Goal: Task Accomplishment & Management: Complete application form

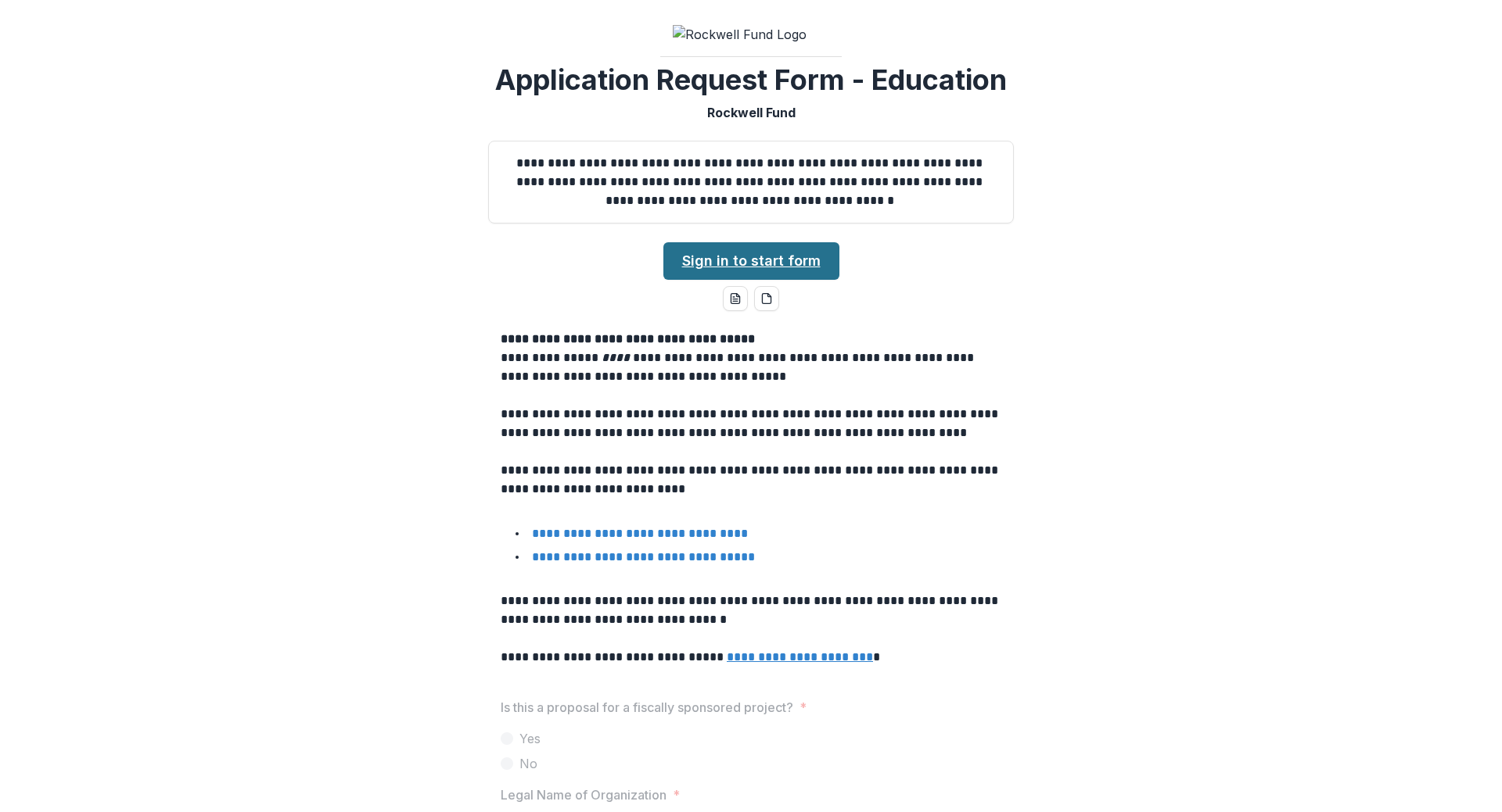
click at [769, 252] on link "Sign in to start form" at bounding box center [751, 261] width 176 height 38
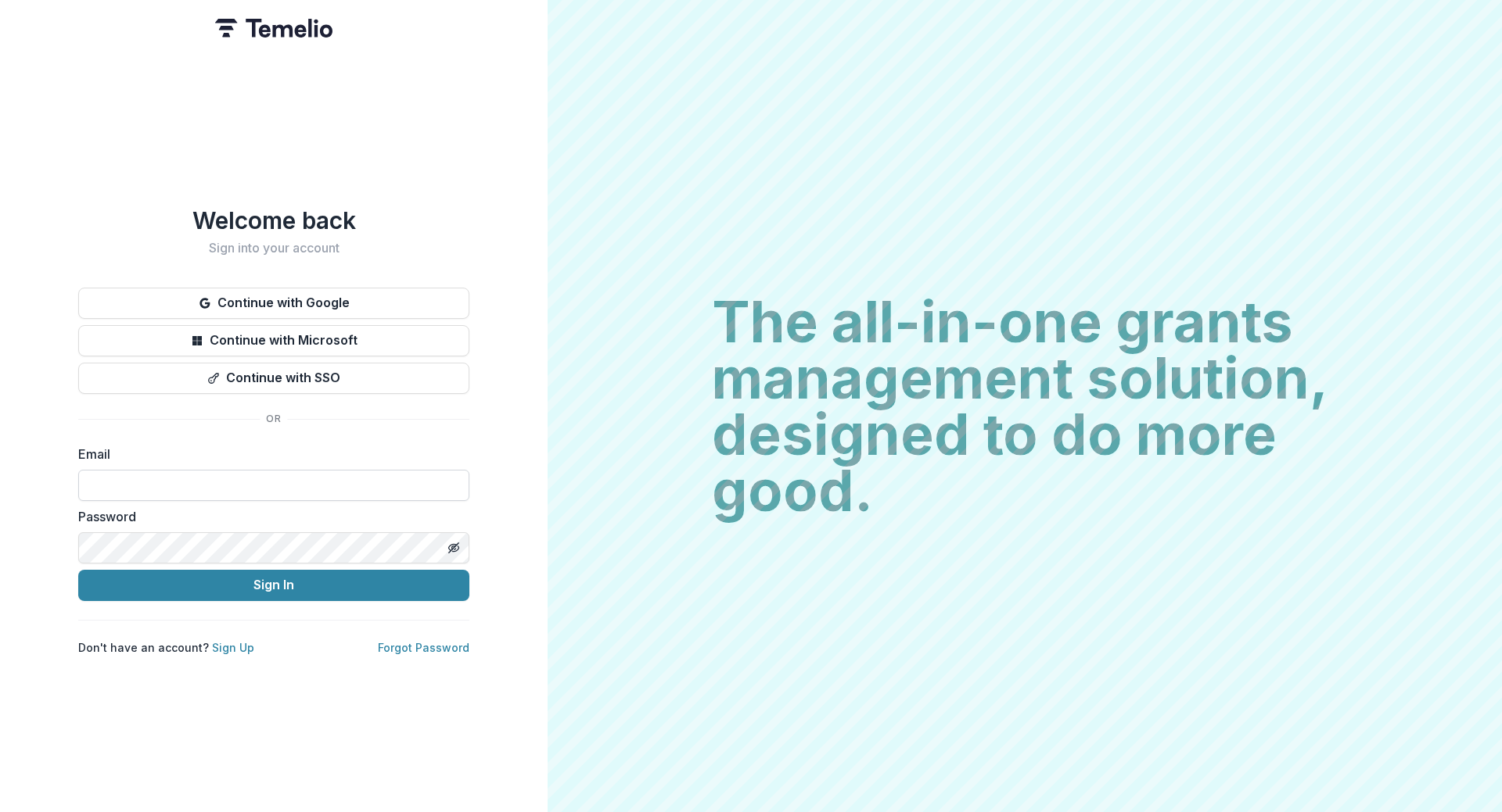
click at [91, 486] on input at bounding box center [274, 485] width 391 height 31
type input "**********"
click at [228, 755] on div "**********" at bounding box center [274, 406] width 548 height 812
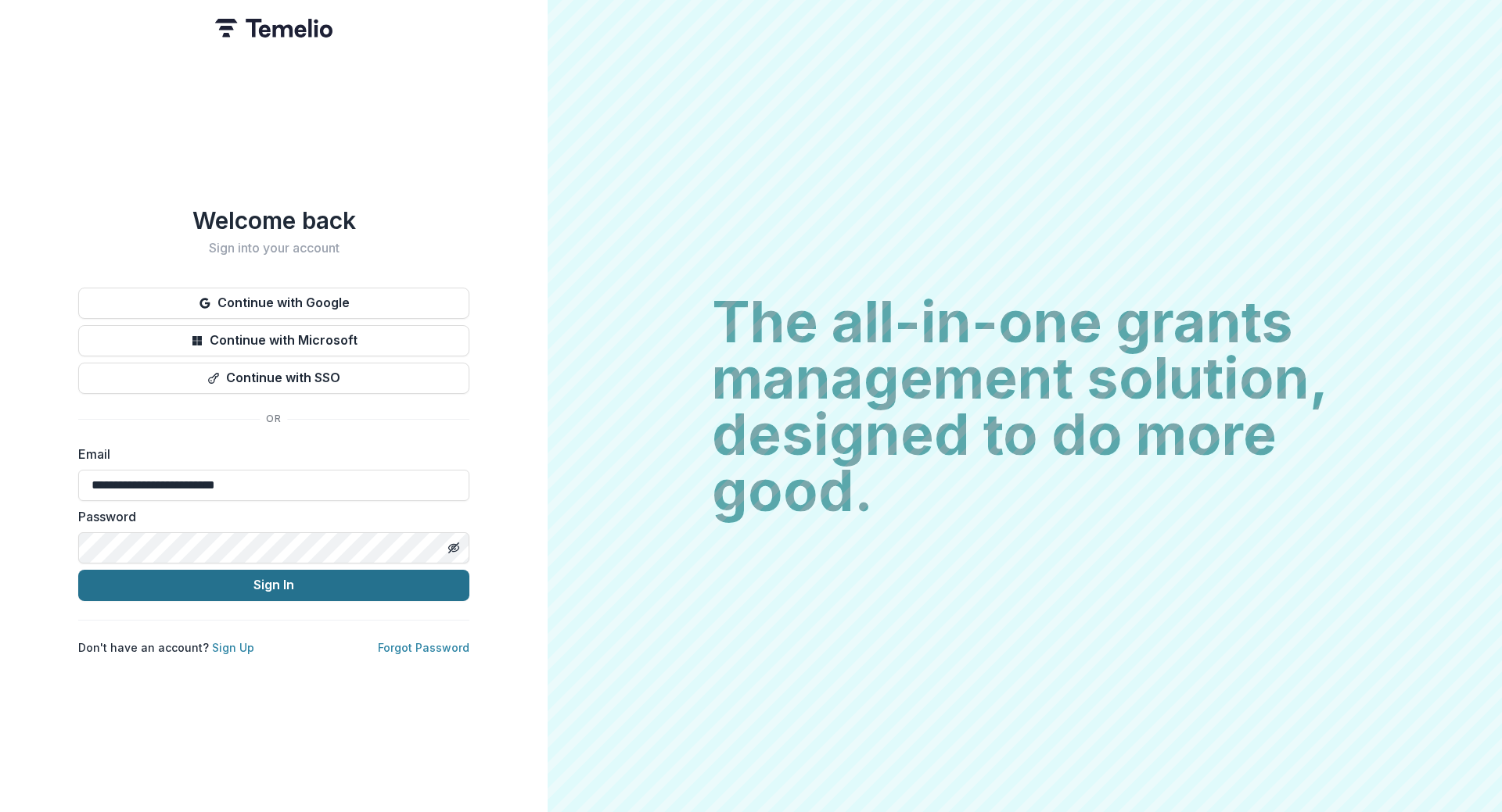
click at [310, 572] on button "Sign In" at bounding box center [274, 586] width 391 height 31
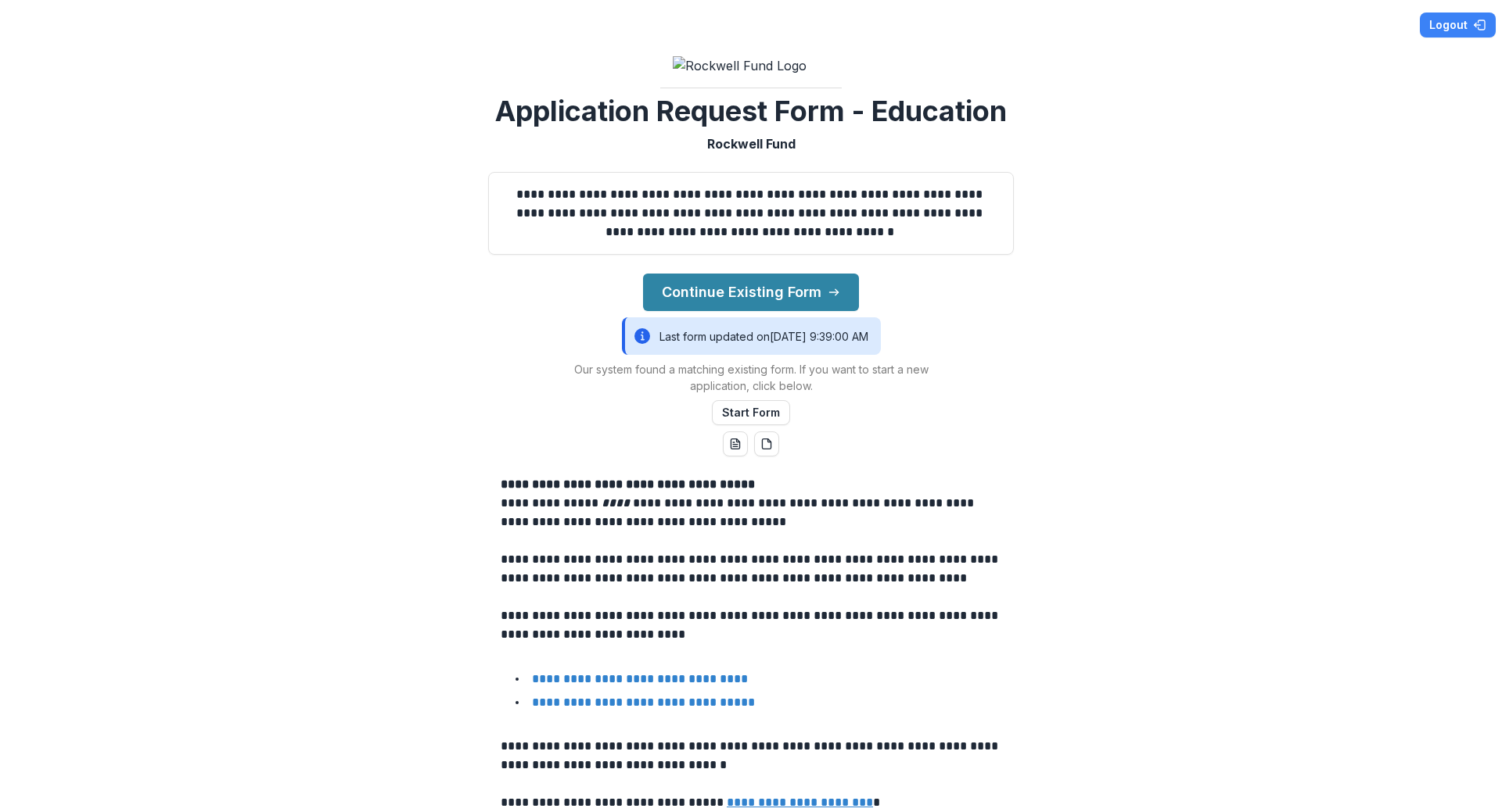
click at [717, 320] on div "Last form updated on [DATE] 9:39:00 AM" at bounding box center [751, 336] width 259 height 38
click at [802, 282] on button "Continue Existing Form" at bounding box center [751, 292] width 215 height 38
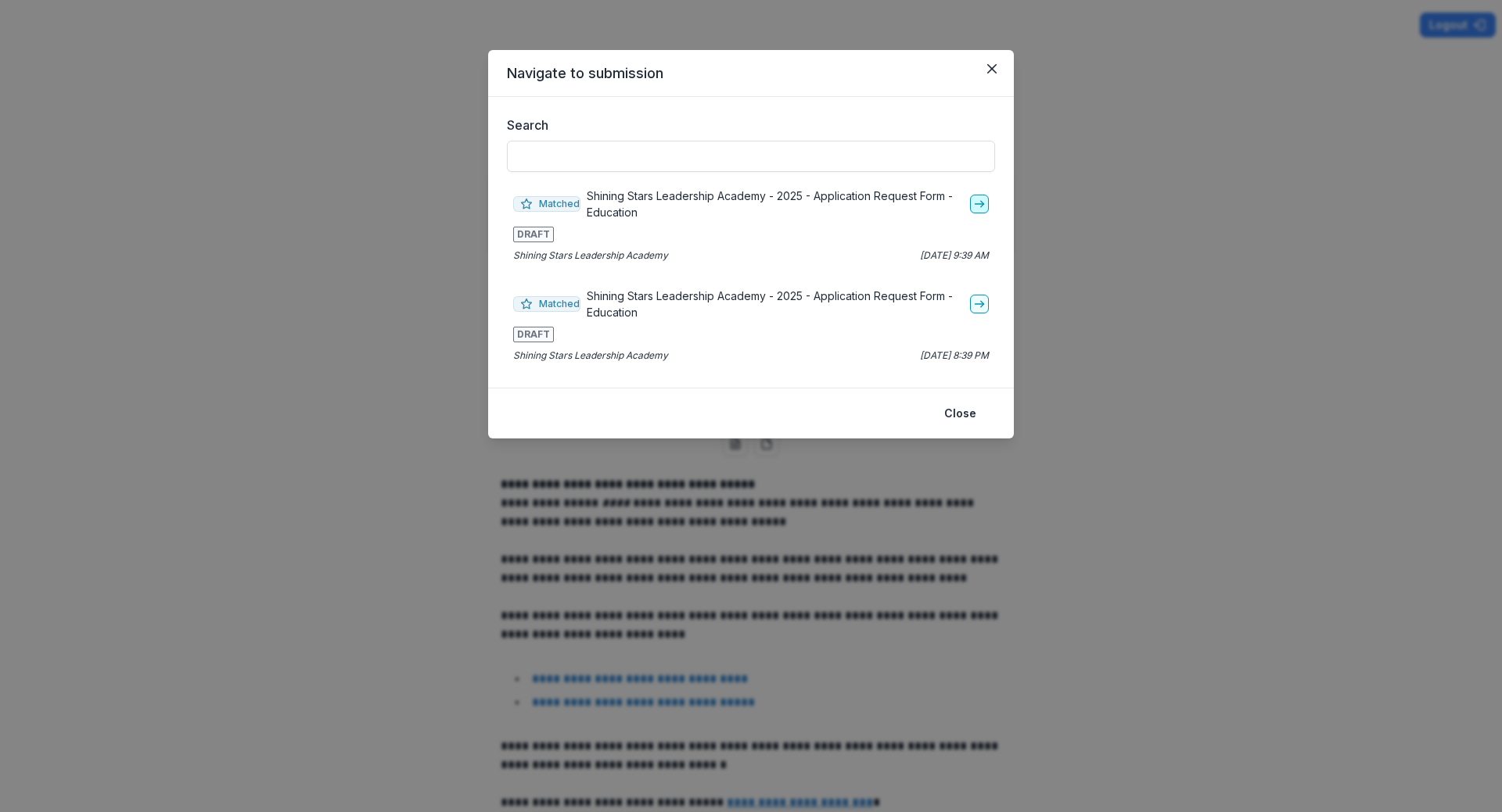
click at [978, 205] on icon "go-to" at bounding box center [980, 204] width 13 height 13
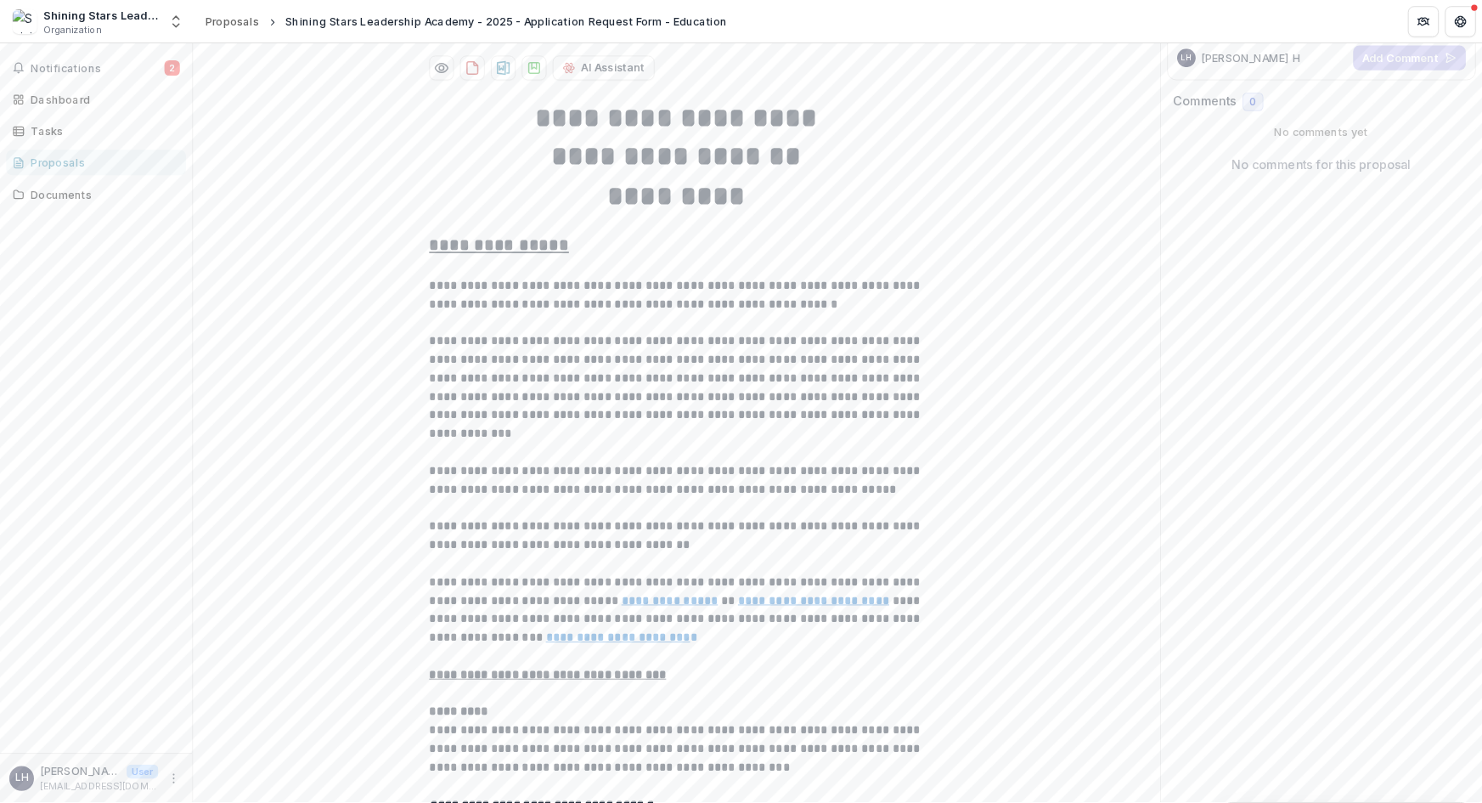
scroll to position [340, 0]
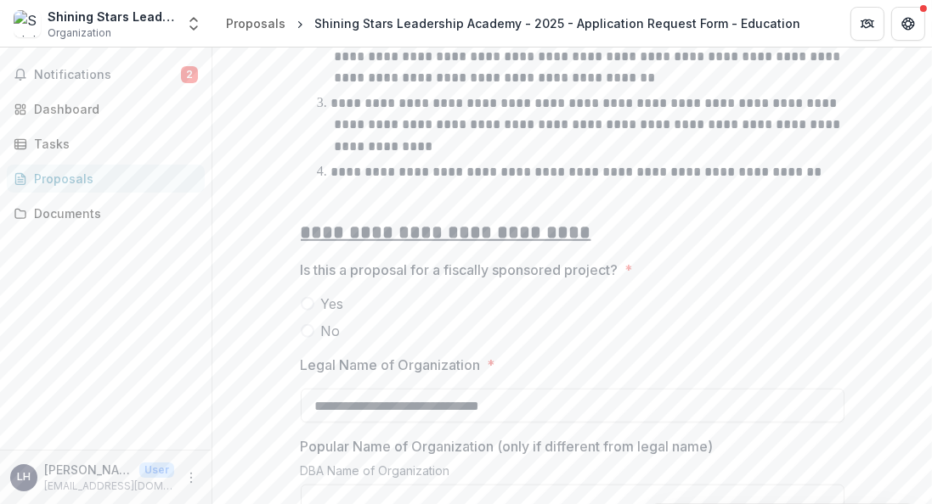
scroll to position [1213, 0]
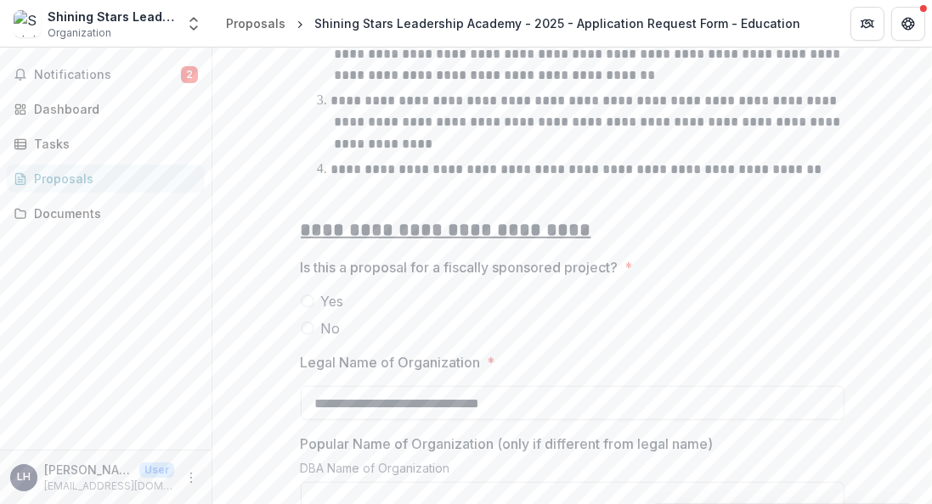
click at [304, 324] on span at bounding box center [308, 329] width 14 height 14
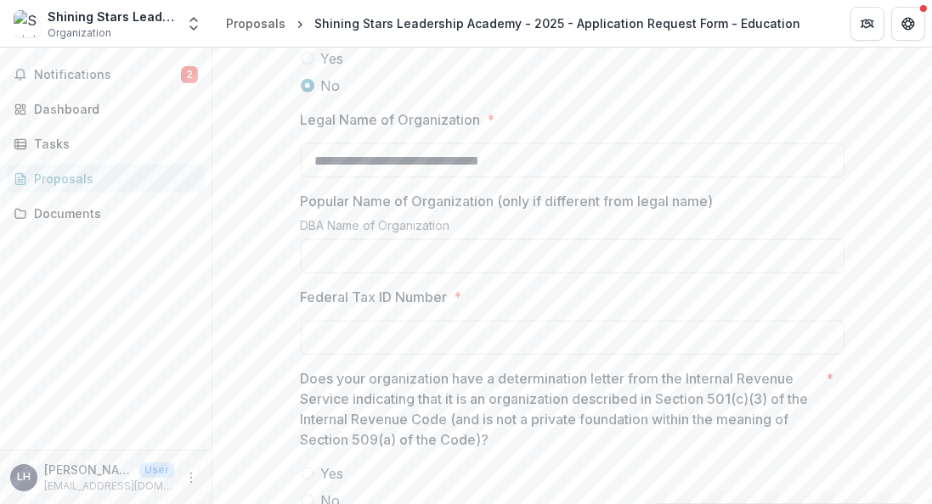
scroll to position [1504, 0]
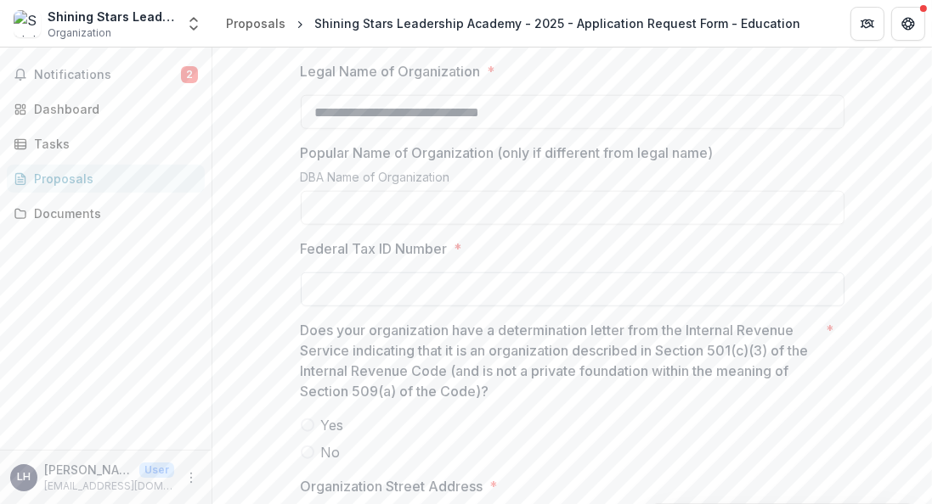
click at [323, 279] on input "Federal Tax ID Number *" at bounding box center [573, 290] width 544 height 34
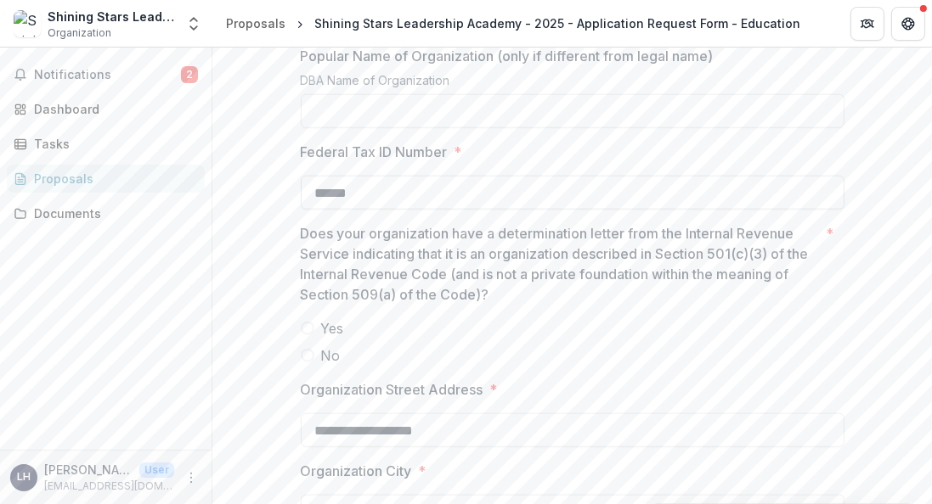
scroll to position [1601, 0]
type input "***"
click at [307, 324] on span at bounding box center [308, 329] width 14 height 14
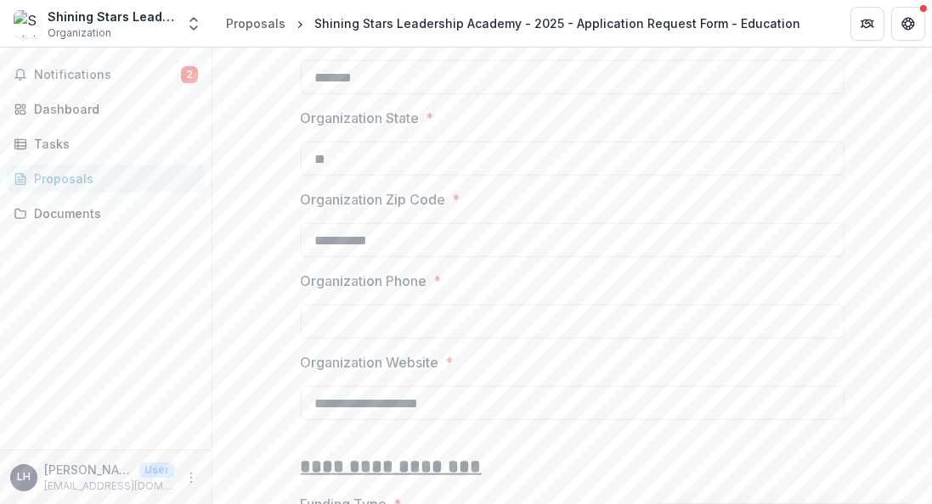
scroll to position [2038, 0]
click at [343, 302] on input "Organization Phone *" at bounding box center [573, 319] width 544 height 34
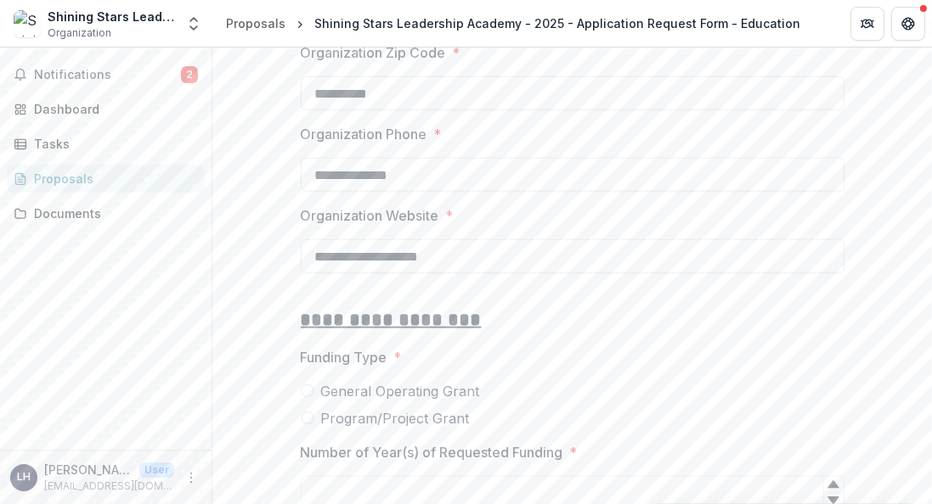
scroll to position [2184, 0]
type input "**********"
click at [308, 386] on span at bounding box center [308, 391] width 14 height 14
click at [304, 414] on span at bounding box center [308, 418] width 14 height 14
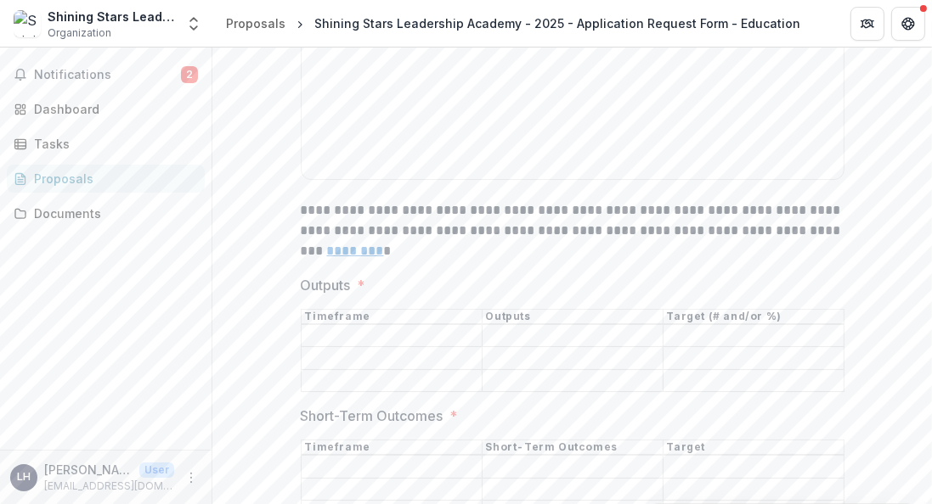
scroll to position [4827, 0]
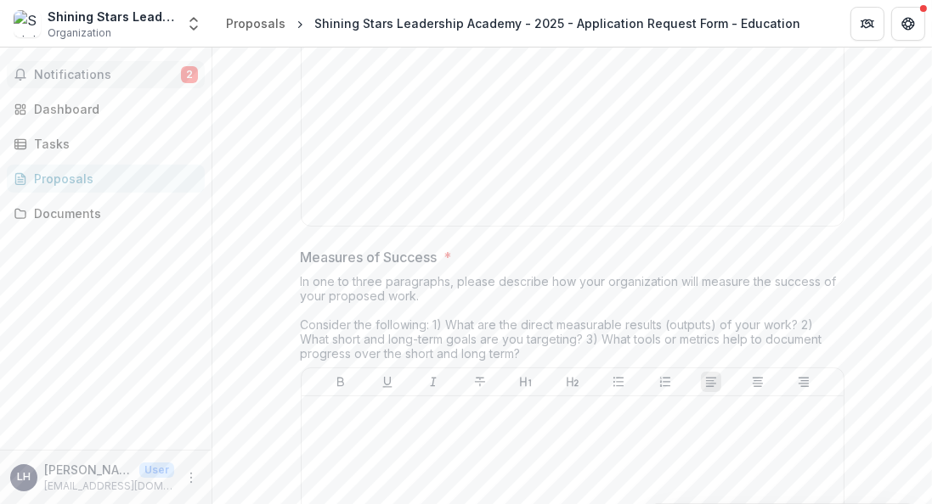
click at [89, 76] on span "Notifications" at bounding box center [107, 75] width 147 height 14
click at [55, 321] on div "Notifications 2 Unread 2 Archived ED [PERSON_NAME] changed Shining Stars Leader…" at bounding box center [105, 249] width 211 height 403
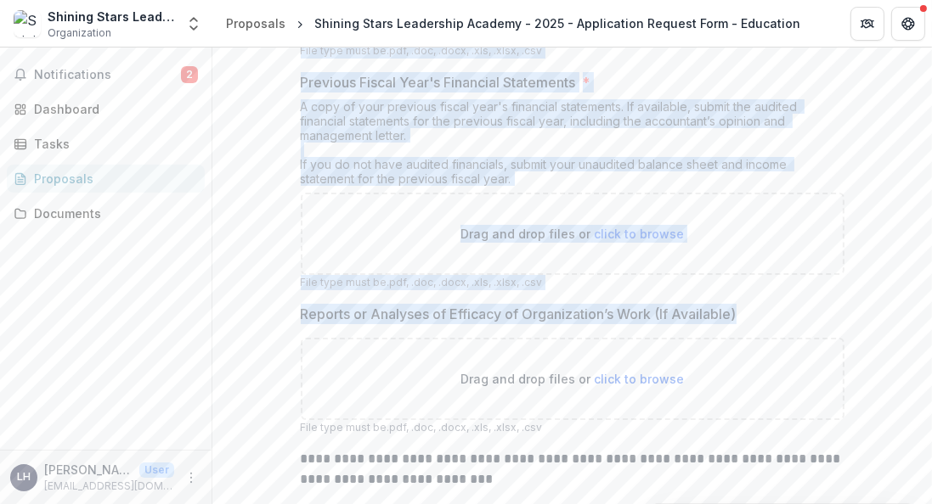
scroll to position [10564, 0]
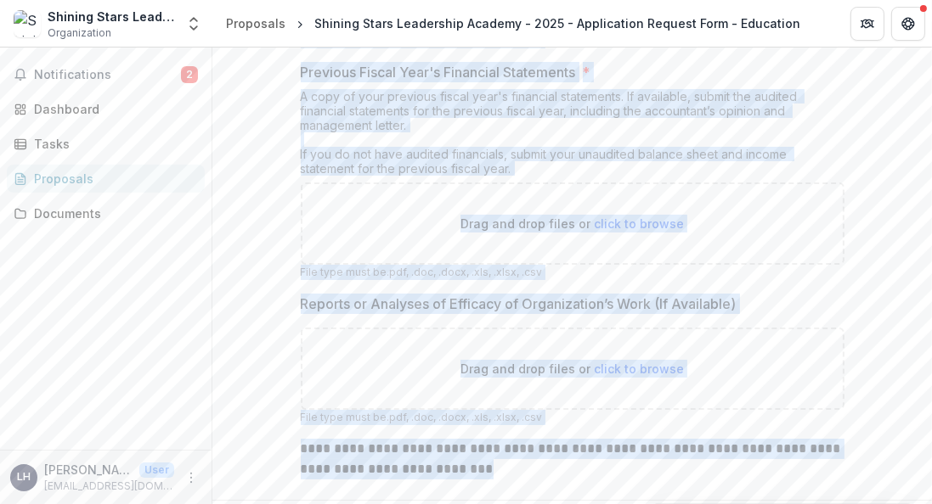
drag, startPoint x: 301, startPoint y: 329, endPoint x: 781, endPoint y: 416, distance: 488.6
copy div "**********"
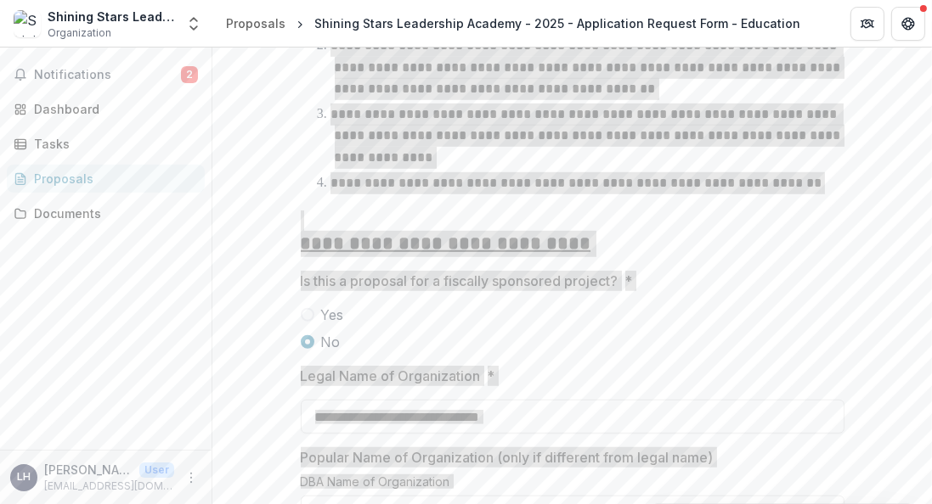
scroll to position [1213, 0]
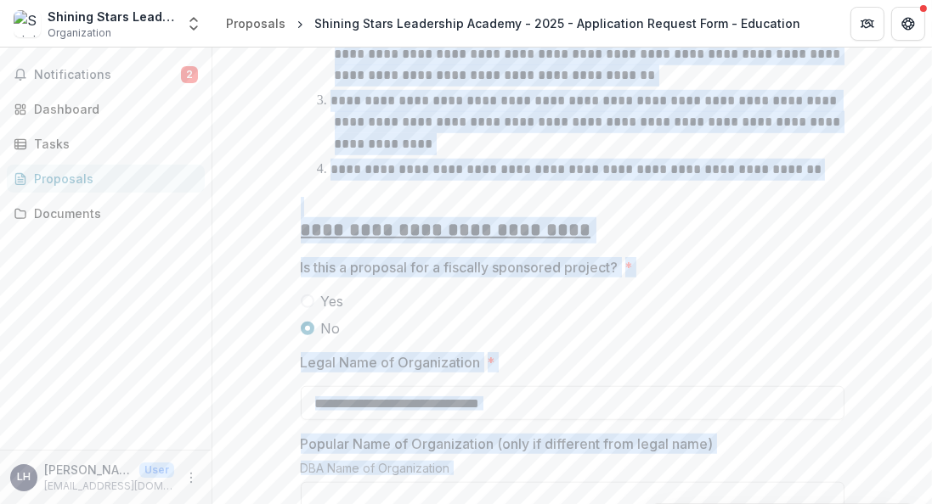
click at [686, 311] on div "Yes No" at bounding box center [573, 315] width 544 height 48
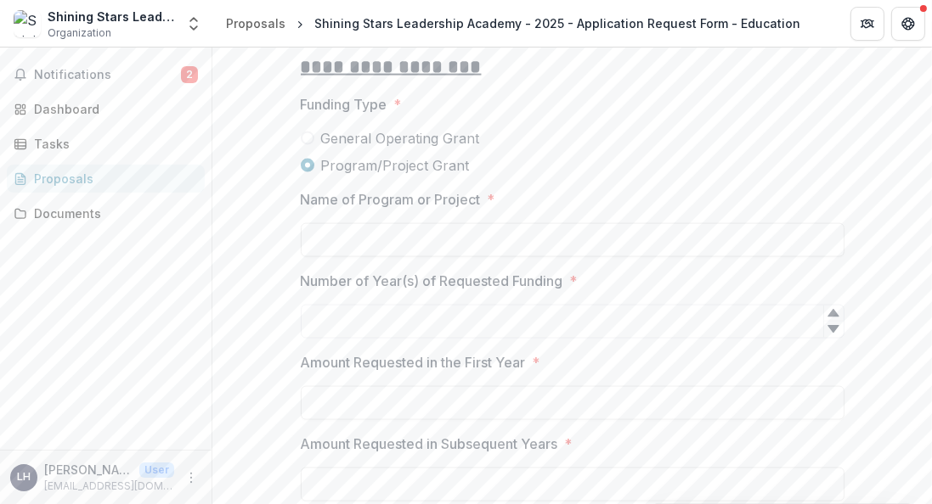
scroll to position [2447, 0]
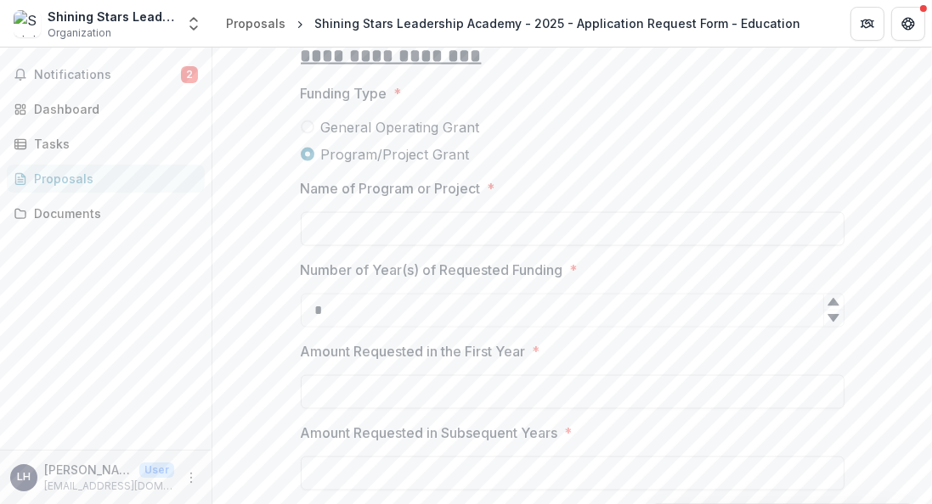
click at [826, 298] on icon at bounding box center [833, 303] width 14 height 14
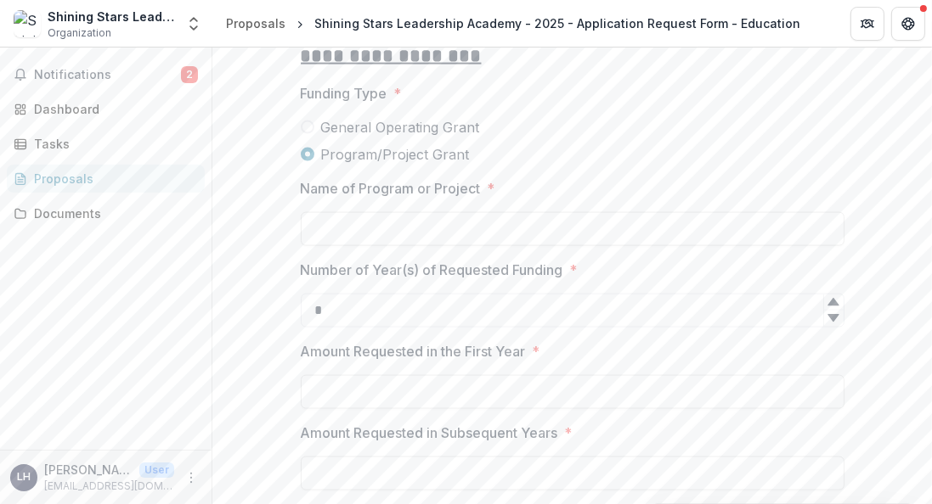
type input "*"
click at [832, 299] on icon at bounding box center [832, 303] width 11 height 8
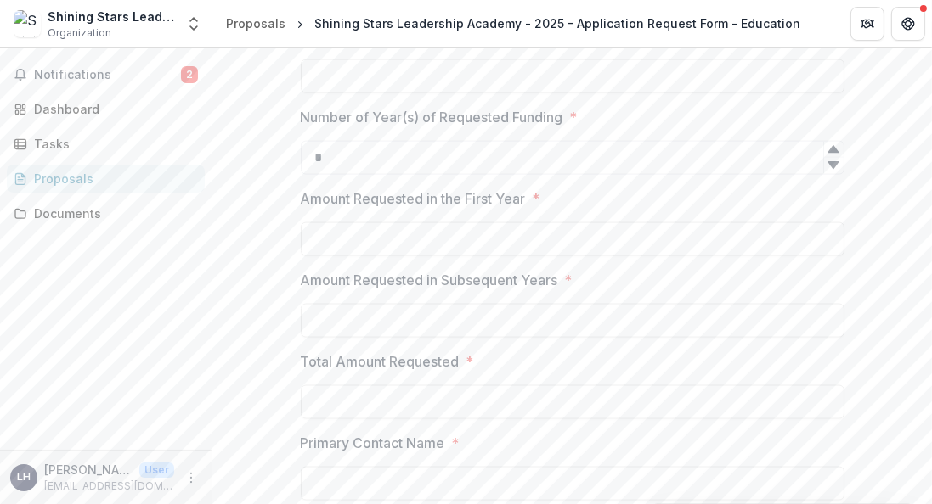
scroll to position [2592, 0]
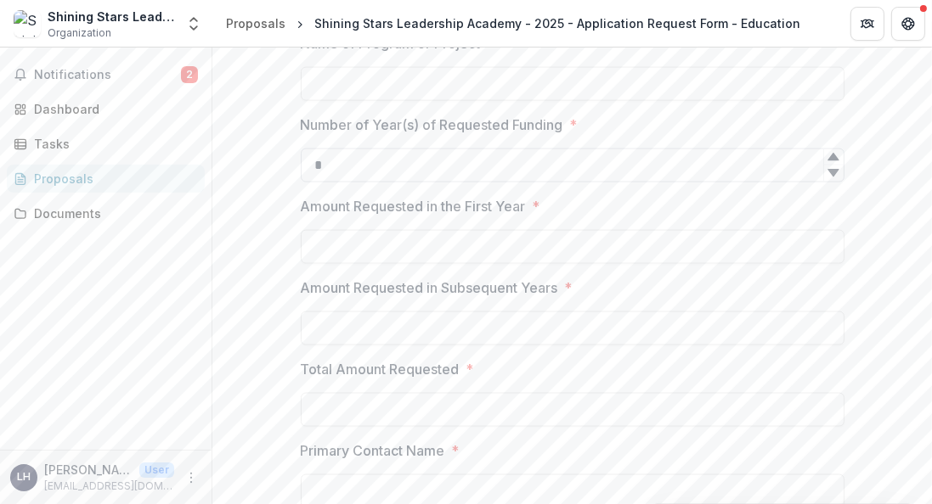
click at [334, 161] on input "*" at bounding box center [573, 166] width 544 height 34
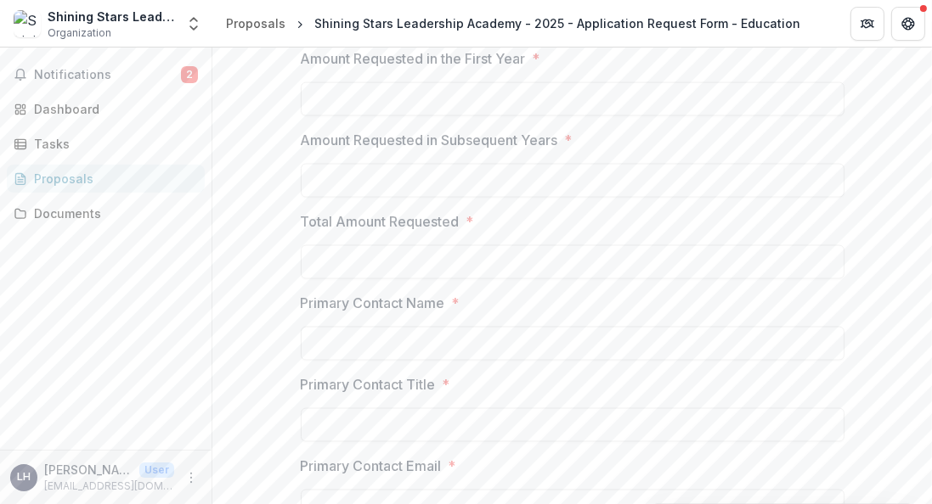
scroll to position [2738, 0]
type input "**"
drag, startPoint x: 326, startPoint y: 163, endPoint x: 902, endPoint y: 198, distance: 576.9
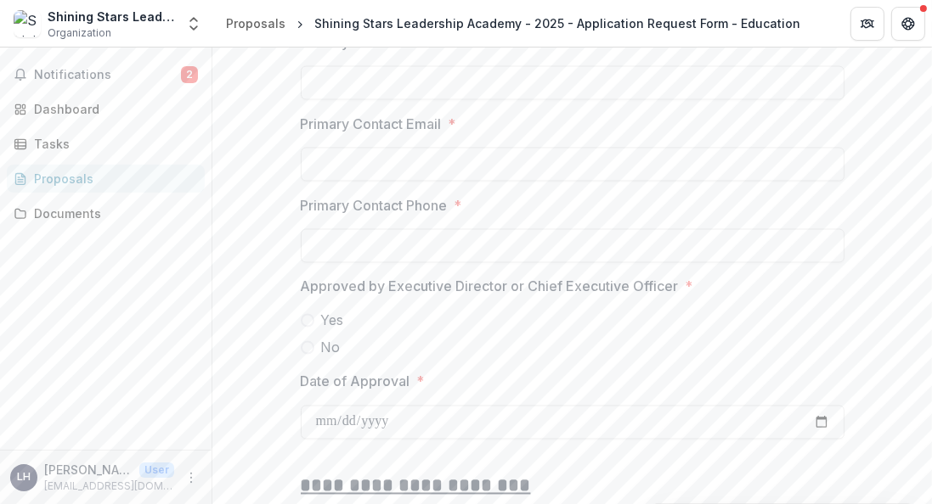
scroll to position [3098, 0]
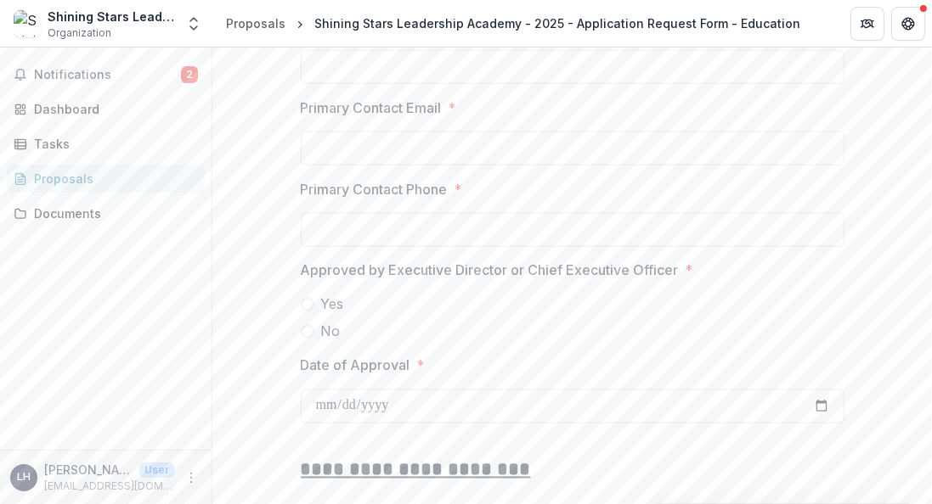
click at [307, 299] on span at bounding box center [308, 305] width 14 height 14
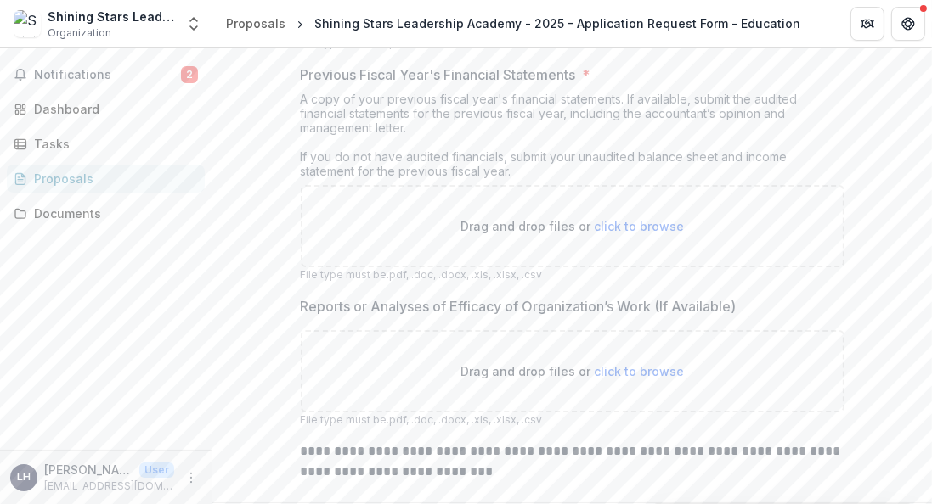
scroll to position [10564, 0]
